Goal: Task Accomplishment & Management: Manage account settings

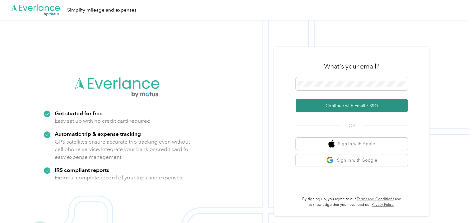
click at [344, 104] on button "Continue with Email / SSO" at bounding box center [352, 105] width 112 height 13
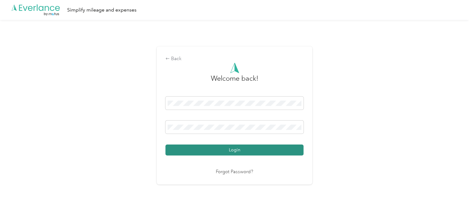
click at [235, 149] on button "Login" at bounding box center [234, 149] width 138 height 11
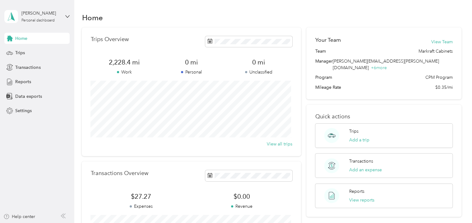
click at [235, 149] on div "Trips Overview 2,228.4 mi Work 0 mi Personal 0 mi Unclassified View all trips" at bounding box center [191, 91] width 219 height 128
click at [21, 83] on span "Reports" at bounding box center [23, 81] width 16 height 7
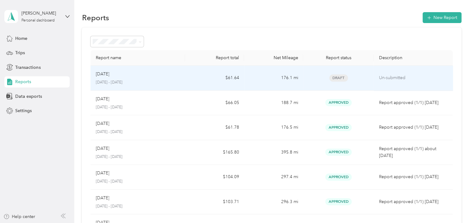
click at [132, 81] on p "[DATE] - [DATE]" at bounding box center [137, 83] width 85 height 6
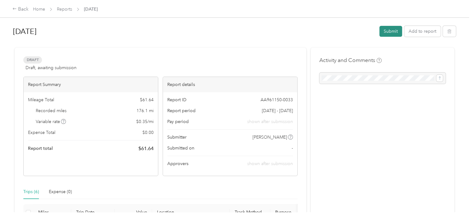
click at [388, 30] on button "Submit" at bounding box center [390, 31] width 23 height 11
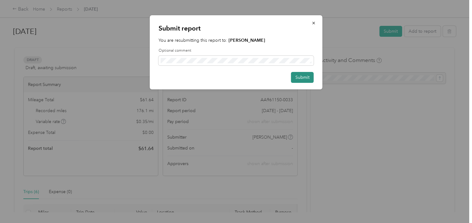
click at [303, 75] on button "Submit" at bounding box center [302, 77] width 23 height 11
